Goal: Check status: Check status

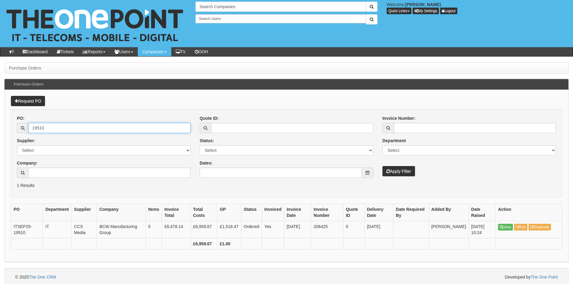
click at [0, 134] on html "× Send Email × Add Appointment × Create Ticket × Create Proactive Activity × Ad…" at bounding box center [286, 143] width 573 height 286
type input "19465"
click at [382, 166] on button "Apply Filter" at bounding box center [398, 171] width 33 height 10
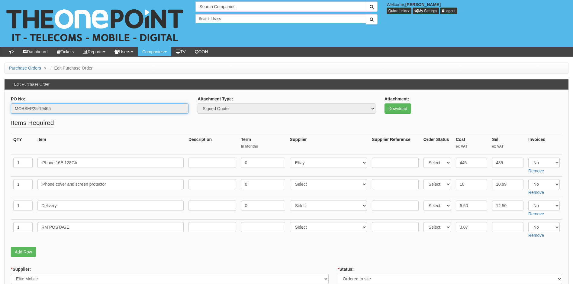
drag, startPoint x: 56, startPoint y: 107, endPoint x: 7, endPoint y: 110, distance: 49.0
click at [7, 110] on div "PO No: MOBSEP25-19465" at bounding box center [99, 107] width 187 height 22
